Goal: Information Seeking & Learning: Learn about a topic

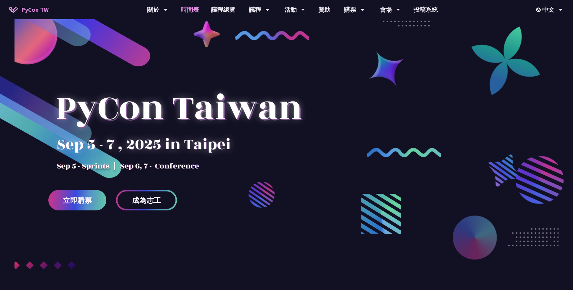
click at [191, 10] on link "時間表" at bounding box center [190, 9] width 30 height 19
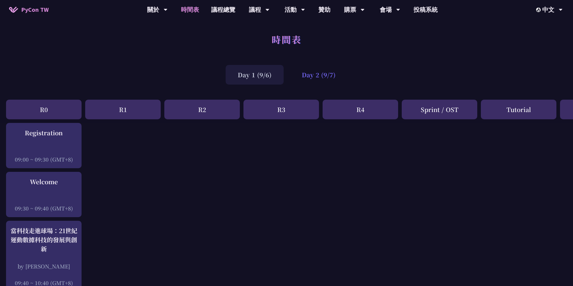
click at [323, 72] on div "Day 2 (9/7)" at bounding box center [318, 75] width 58 height 20
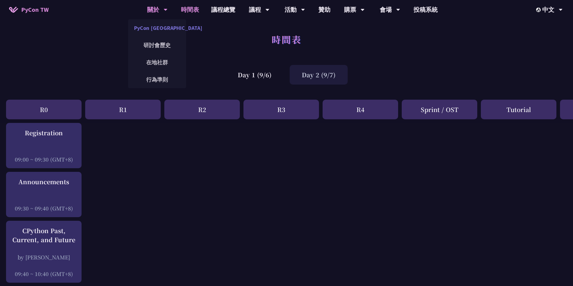
click at [154, 27] on link "PyCon [GEOGRAPHIC_DATA]" at bounding box center [157, 28] width 58 height 14
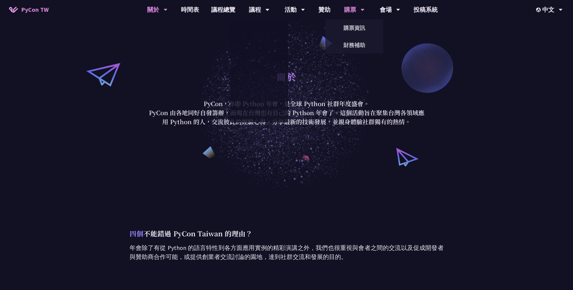
click at [269, 10] on icon at bounding box center [267, 10] width 4 height 6
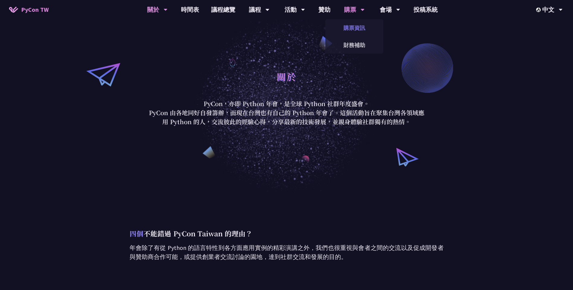
click at [359, 26] on link "購票資訊" at bounding box center [354, 28] width 58 height 14
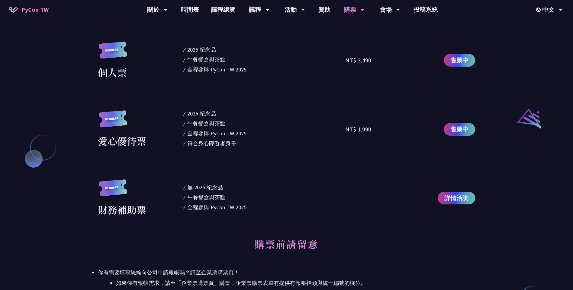
scroll to position [604, 0]
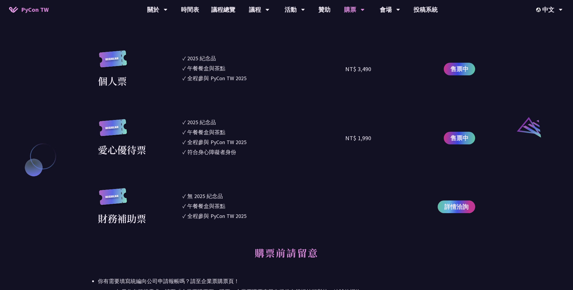
click at [458, 209] on span "詳情洽詢" at bounding box center [456, 207] width 24 height 9
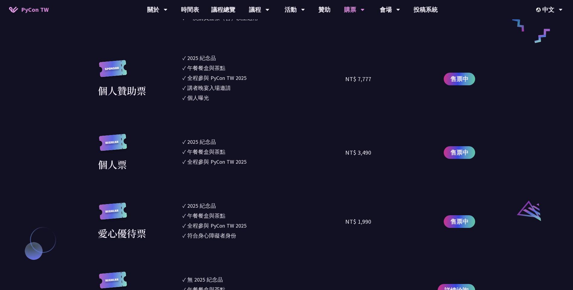
scroll to position [513, 0]
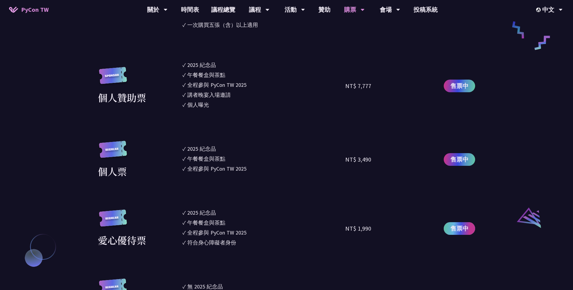
click at [457, 231] on span "售票中" at bounding box center [459, 228] width 18 height 9
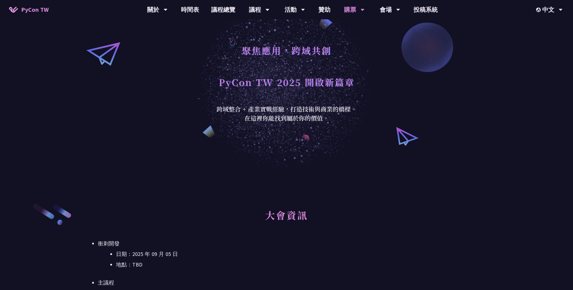
scroll to position [0, 0]
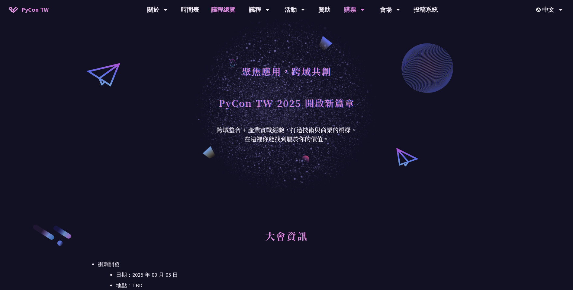
click at [222, 11] on link "議程總覽" at bounding box center [223, 9] width 36 height 19
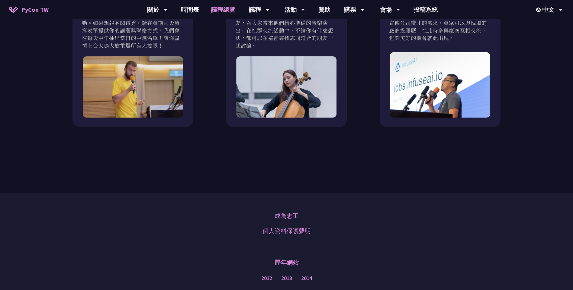
scroll to position [599, 0]
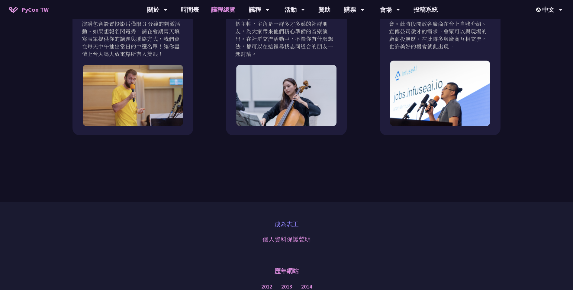
click at [285, 222] on link "成為志工" at bounding box center [286, 224] width 24 height 9
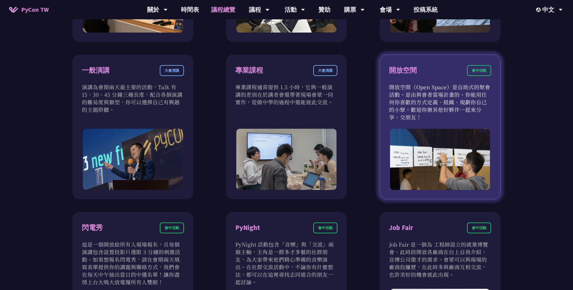
scroll to position [357, 0]
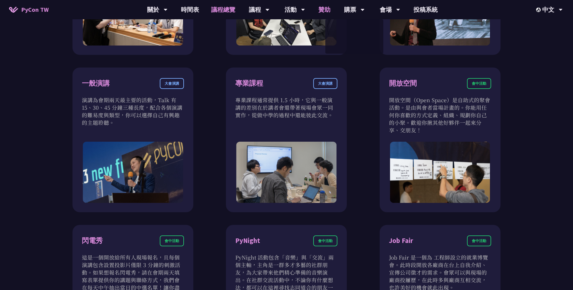
click at [329, 10] on link "贊助" at bounding box center [324, 9] width 24 height 19
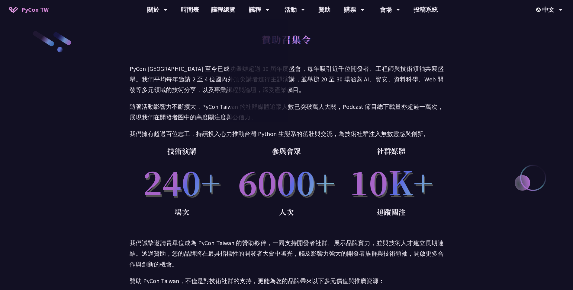
click at [454, 44] on div "贊助召集令 PyCon Taiwan 至今已成功舉辦超過 10 屆年度盛會，每年吸引近千位開發者、工程師與技術領袖共襄盛舉。我們平均每年邀請 2 至 4 位國…" at bounding box center [286, 243] width 573 height 486
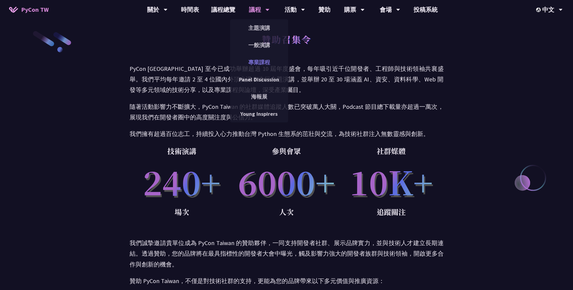
click at [259, 62] on link "專業課程" at bounding box center [259, 62] width 58 height 14
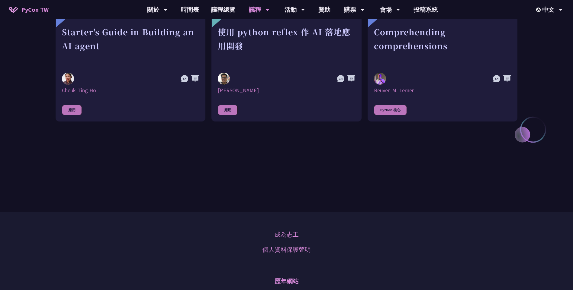
scroll to position [211, 0]
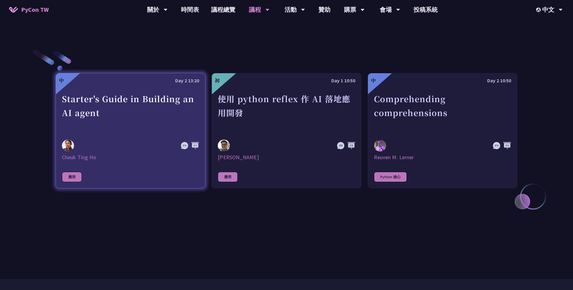
click at [86, 146] on div at bounding box center [110, 146] width 96 height 12
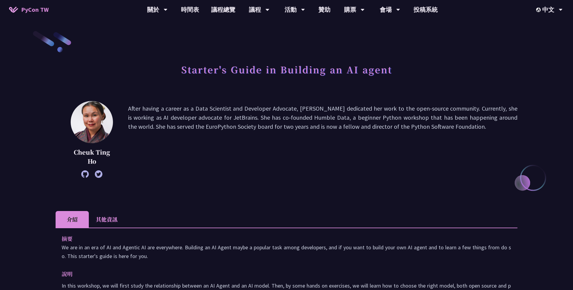
scroll to position [211, 0]
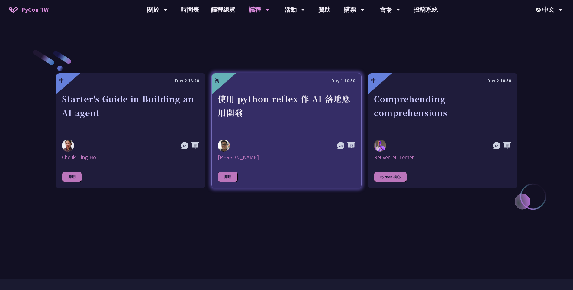
click at [299, 133] on div "使用 python reflex 作 AI 落地應用開發" at bounding box center [286, 113] width 137 height 42
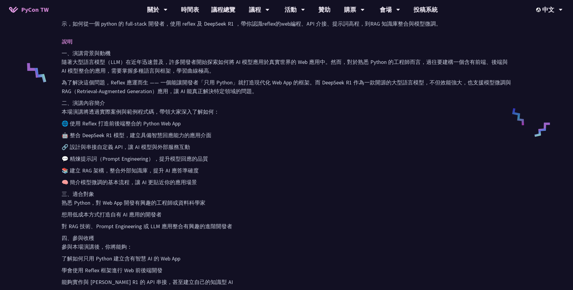
scroll to position [272, 0]
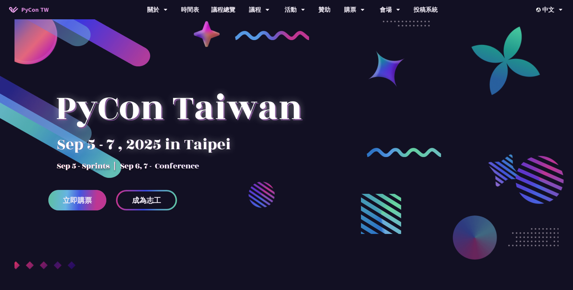
click at [74, 200] on span "立即購票" at bounding box center [77, 201] width 29 height 8
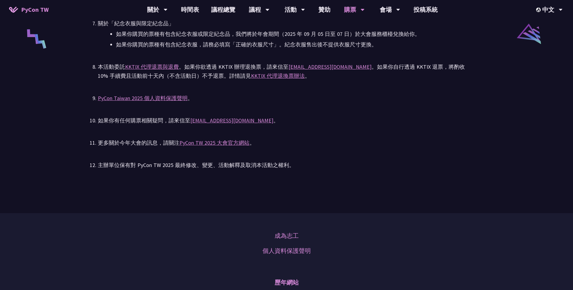
scroll to position [1237, 0]
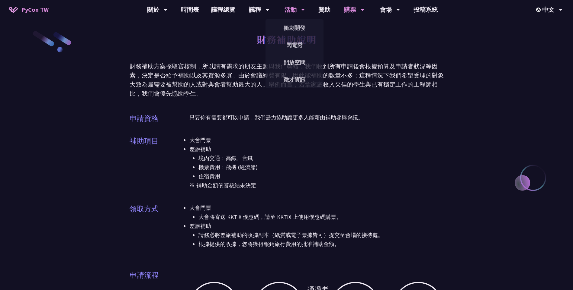
click at [168, 11] on div "活動" at bounding box center [157, 9] width 21 height 19
click at [292, 43] on link "閃電秀" at bounding box center [294, 45] width 58 height 14
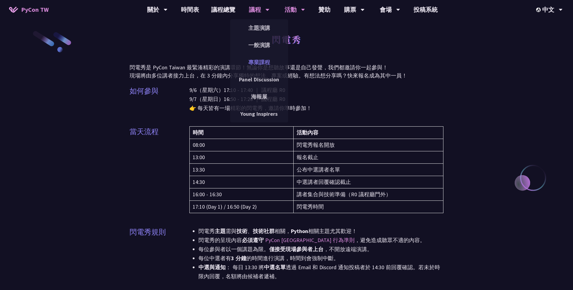
click at [260, 62] on link "專業課程" at bounding box center [259, 62] width 58 height 14
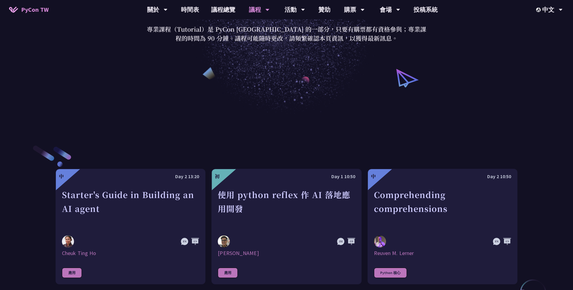
scroll to position [91, 0]
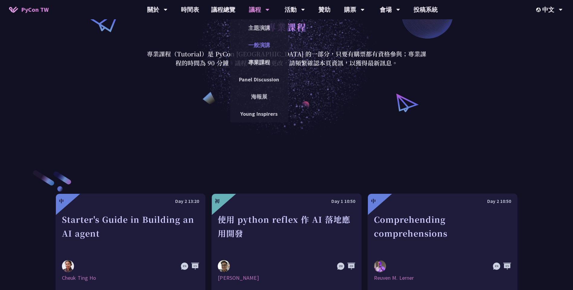
click at [261, 45] on link "一般演講" at bounding box center [259, 45] width 58 height 14
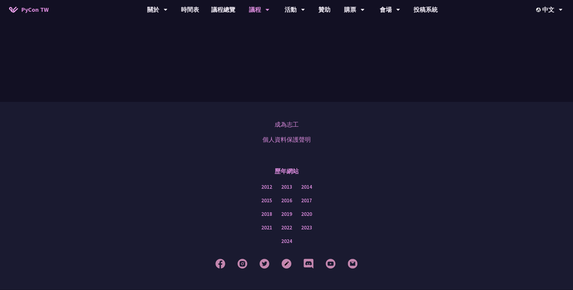
scroll to position [1981, 0]
